Goal: Information Seeking & Learning: Learn about a topic

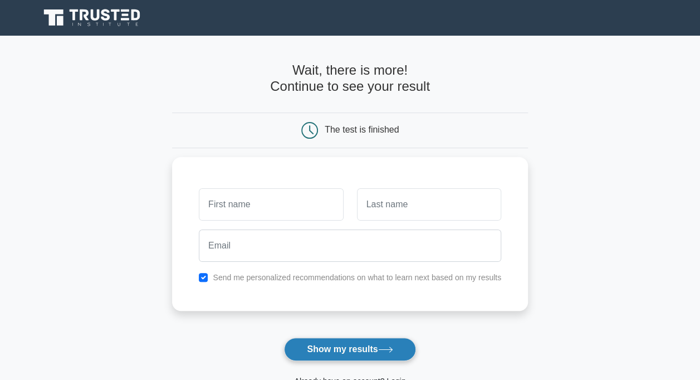
click at [364, 354] on button "Show my results" at bounding box center [349, 348] width 131 height 23
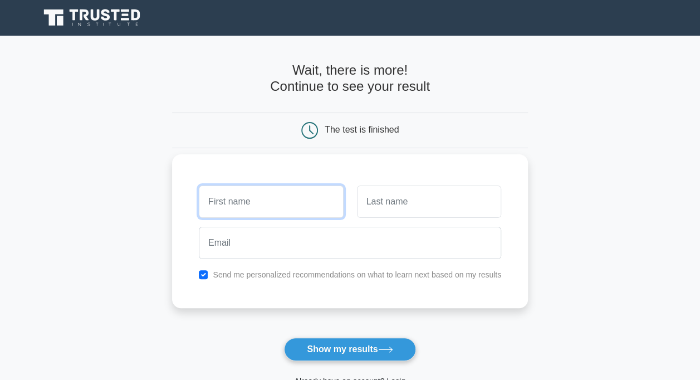
click at [281, 202] on input "text" at bounding box center [271, 201] width 144 height 32
type input "lan"
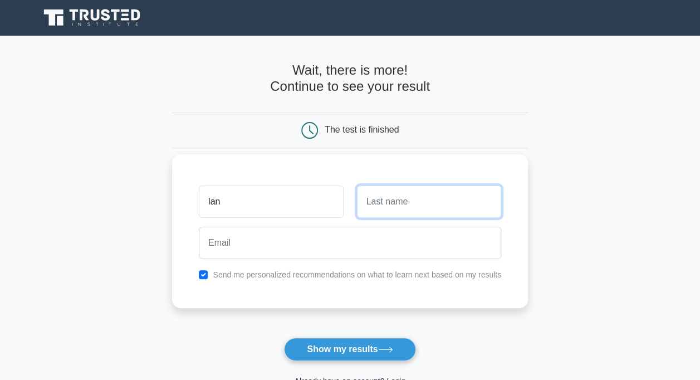
drag, startPoint x: 365, startPoint y: 210, endPoint x: 392, endPoint y: 197, distance: 30.4
click at [385, 198] on input "text" at bounding box center [429, 201] width 144 height 32
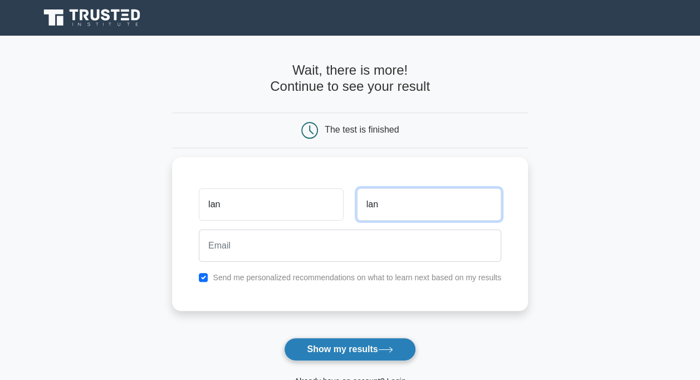
type input "lan"
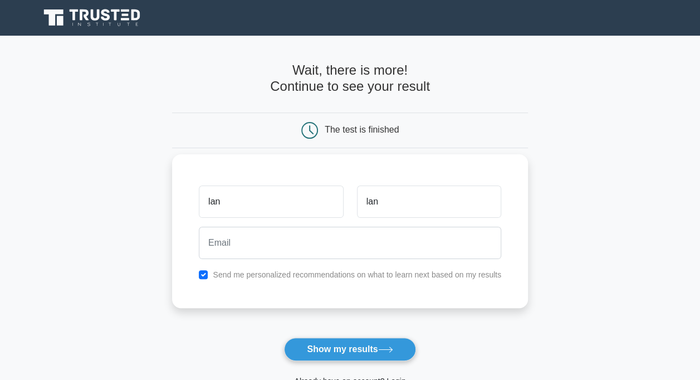
drag, startPoint x: 334, startPoint y: 356, endPoint x: 245, endPoint y: 293, distance: 108.9
click at [263, 304] on form "Wait, there is more! Continue to see your result The test is finished lan lan" at bounding box center [350, 235] width 356 height 347
click at [208, 274] on div "Send me personalized recommendations on what to learn next based on my results" at bounding box center [350, 274] width 316 height 13
click at [204, 274] on input "checkbox" at bounding box center [203, 274] width 9 height 9
checkbox input "false"
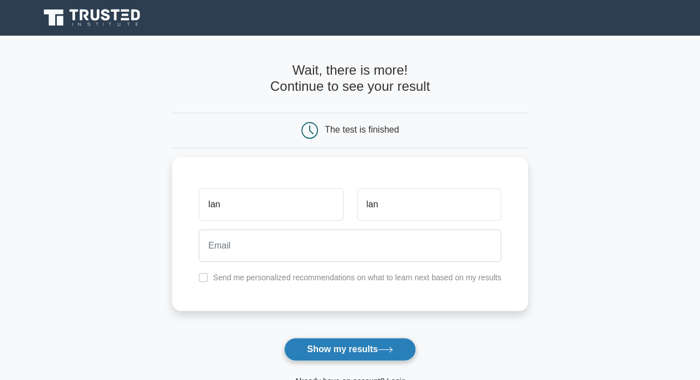
click at [345, 350] on button "Show my results" at bounding box center [349, 348] width 131 height 23
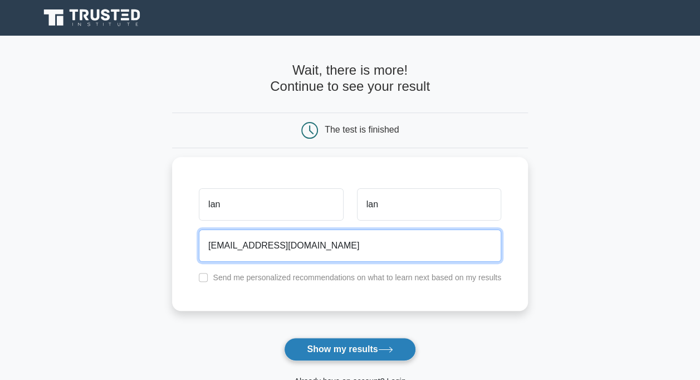
type input "laneyliu93@gmail.com"
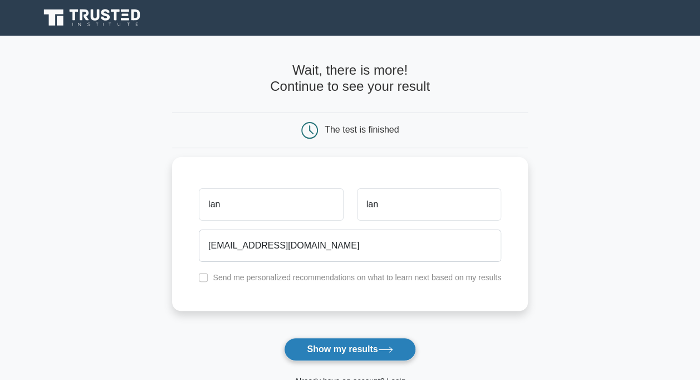
click at [346, 349] on button "Show my results" at bounding box center [349, 348] width 131 height 23
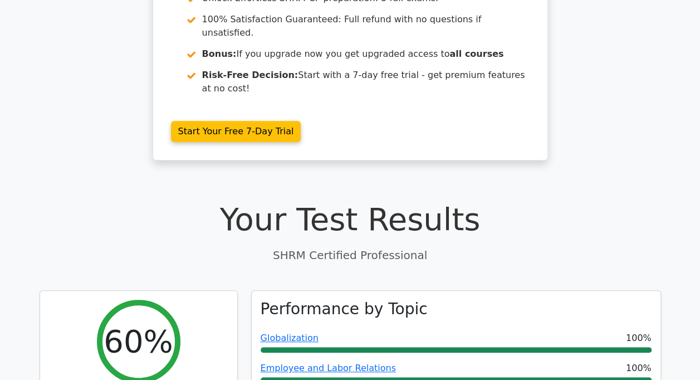
scroll to position [334, 0]
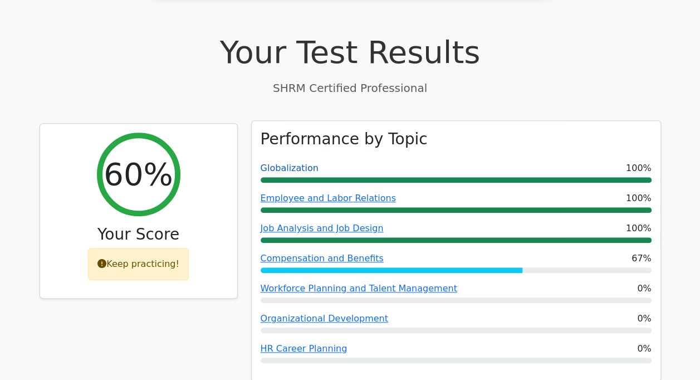
click at [291, 163] on link "Globalization" at bounding box center [290, 168] width 58 height 11
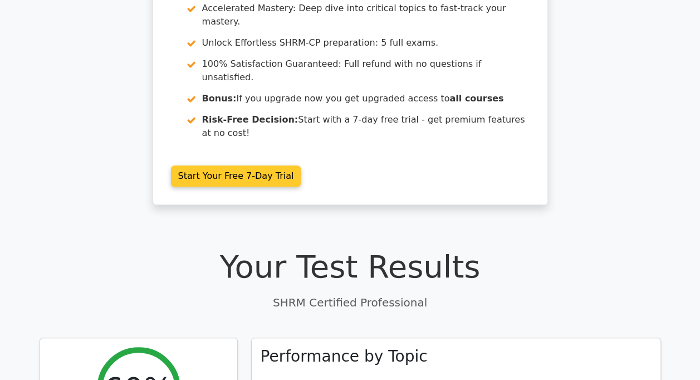
scroll to position [0, 0]
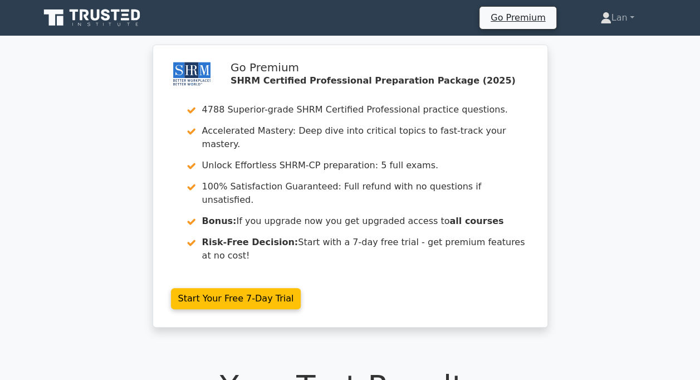
click at [120, 233] on div "Go Premium SHRM Certified Professional Preparation Package (2025) 4788 Superior…" at bounding box center [350, 193] width 700 height 296
click at [668, 106] on div "Go Premium SHRM Certified Professional Preparation Package (2025) 4788 Superior…" at bounding box center [350, 193] width 700 height 296
click at [254, 367] on h1 "Your Test Results" at bounding box center [350, 385] width 621 height 37
click at [130, 174] on div "Go Premium SHRM Certified Professional Preparation Package (2025) 4788 Superior…" at bounding box center [350, 193] width 700 height 296
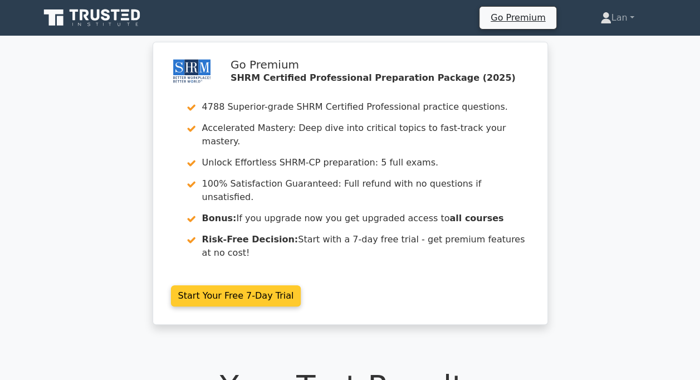
click at [301, 285] on link "Start Your Free 7-Day Trial" at bounding box center [236, 295] width 130 height 21
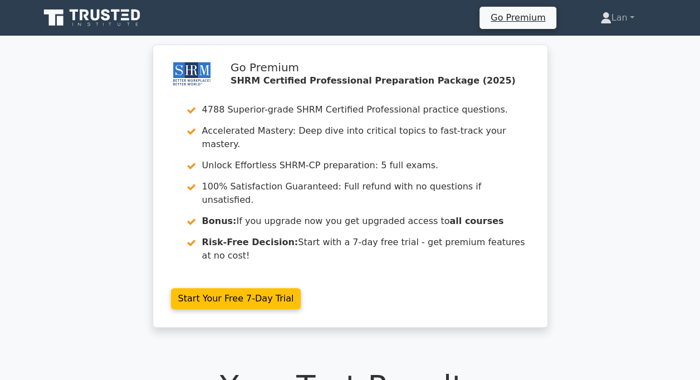
click at [643, 144] on div "Go Premium SHRM Certified Professional Preparation Package (2025) 4788 Superior…" at bounding box center [350, 193] width 700 height 296
click at [639, 188] on div "Go Premium SHRM Certified Professional Preparation Package (2025) 4788 Superior…" at bounding box center [350, 193] width 700 height 296
